Goal: Transaction & Acquisition: Purchase product/service

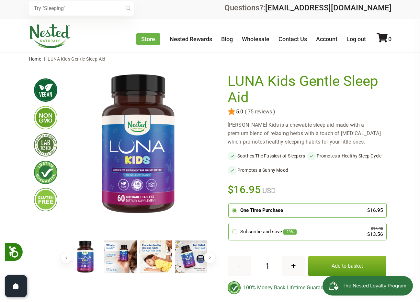
scroll to position [3, 0]
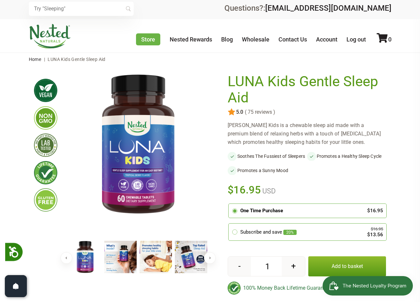
click at [327, 268] on button "Add to basket" at bounding box center [347, 266] width 78 height 20
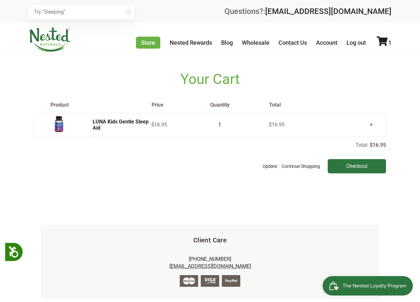
click at [332, 283] on img "Open Smile.io Rewards Program" at bounding box center [334, 286] width 10 height 10
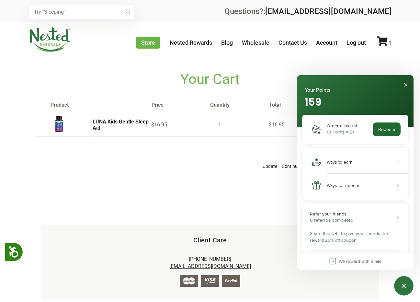
click at [384, 130] on button "Redeem" at bounding box center [386, 129] width 28 height 14
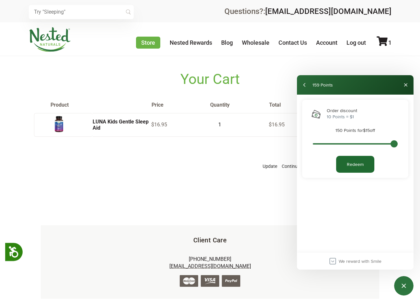
click at [361, 167] on button "Redeem" at bounding box center [355, 164] width 38 height 17
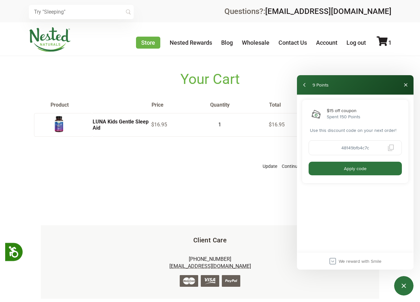
click at [361, 167] on button "Apply code" at bounding box center [354, 168] width 93 height 14
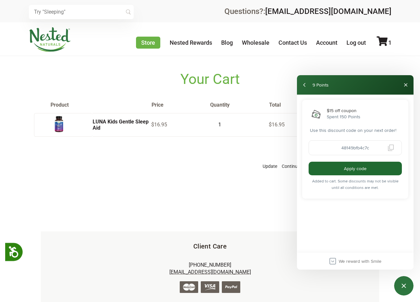
click at [365, 173] on button "Apply code" at bounding box center [354, 168] width 93 height 14
click at [405, 86] on button "Close" at bounding box center [405, 85] width 10 height 10
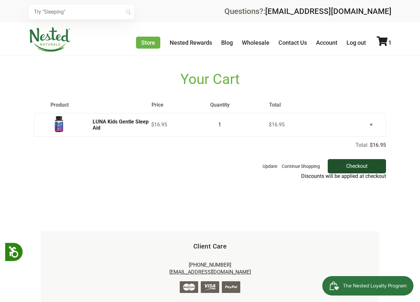
click at [355, 164] on input "Checkout" at bounding box center [356, 166] width 58 height 14
click at [68, 111] on table "Product Price Quantity Total LUNA Kids Gentle Sleep Aid $16.95 1 $16.95 ×" at bounding box center [210, 119] width 352 height 45
click at [102, 126] on td "LUNA Kids Gentle Sleep Aid" at bounding box center [122, 124] width 59 height 23
click at [101, 123] on link "LUNA Kids Gentle Sleep Aid" at bounding box center [121, 124] width 56 height 12
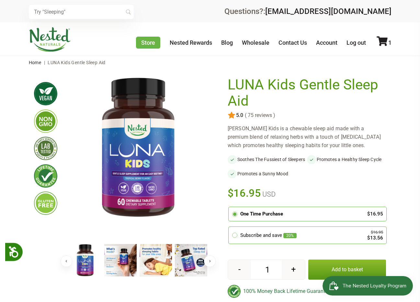
click at [320, 272] on button "Add to basket" at bounding box center [347, 269] width 78 height 20
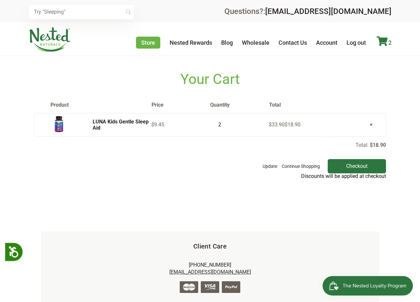
click at [381, 41] on icon at bounding box center [381, 41] width 11 height 10
click at [359, 163] on input "Checkout" at bounding box center [356, 166] width 58 height 14
